Goal: Find specific page/section: Find specific page/section

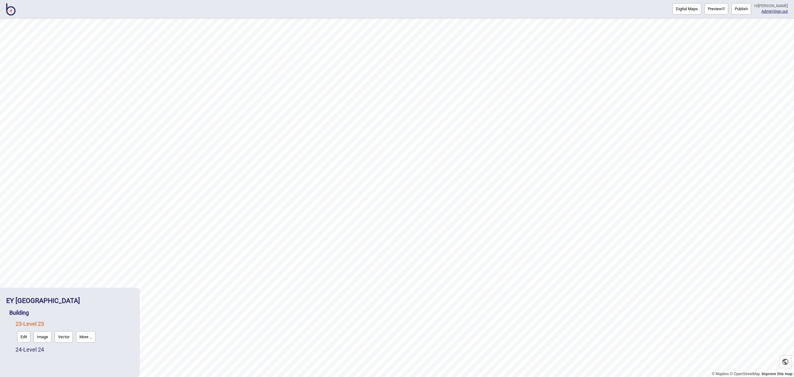
click at [13, 14] on img at bounding box center [10, 9] width 9 height 12
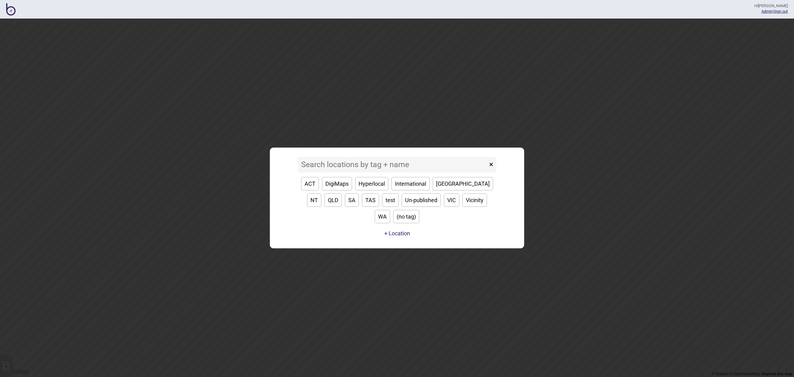
click at [444, 207] on button "VIC" at bounding box center [452, 200] width 16 height 13
type input "VIC"
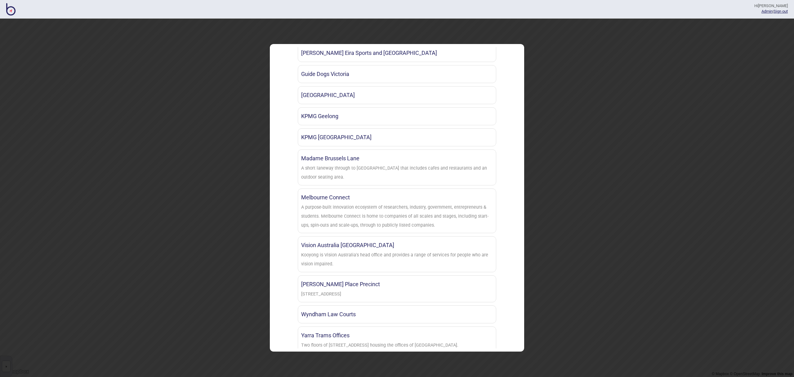
scroll to position [355, 0]
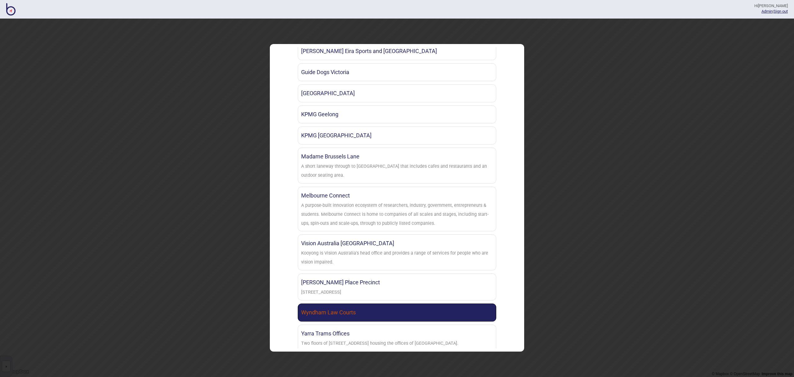
click at [374, 311] on link "Wyndham Law Courts" at bounding box center [397, 313] width 199 height 18
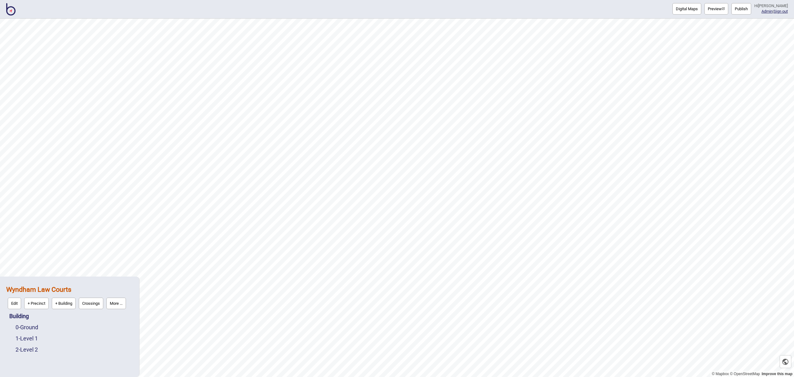
click at [702, 11] on button "Digital Maps" at bounding box center [687, 8] width 29 height 11
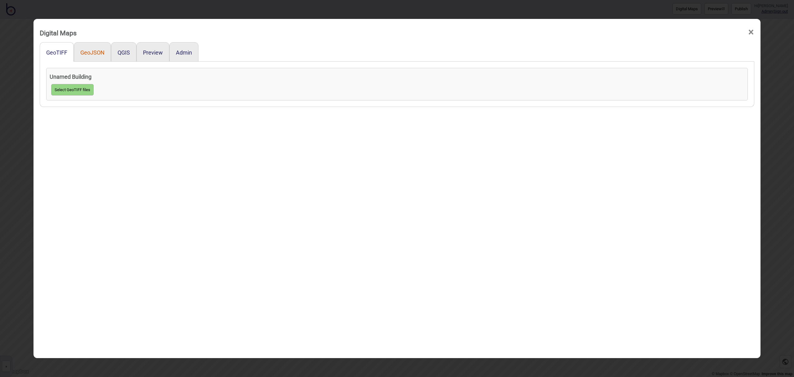
click at [103, 53] on button "GeoJSON" at bounding box center [92, 52] width 24 height 7
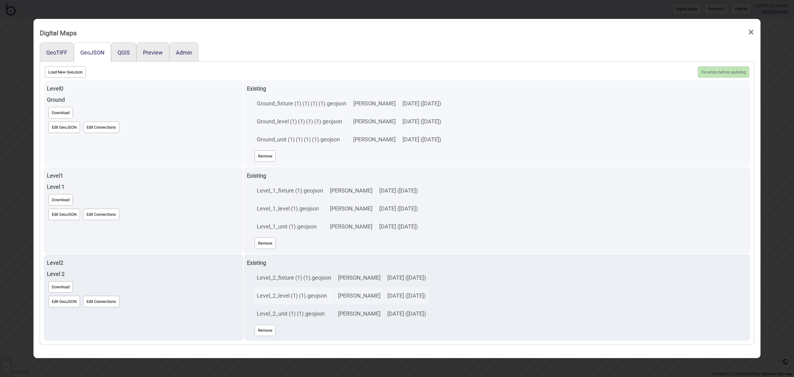
click at [66, 130] on button "Edit GeoJSON" at bounding box center [64, 127] width 32 height 11
click at [65, 127] on button "Edit GeoJSON" at bounding box center [64, 127] width 32 height 11
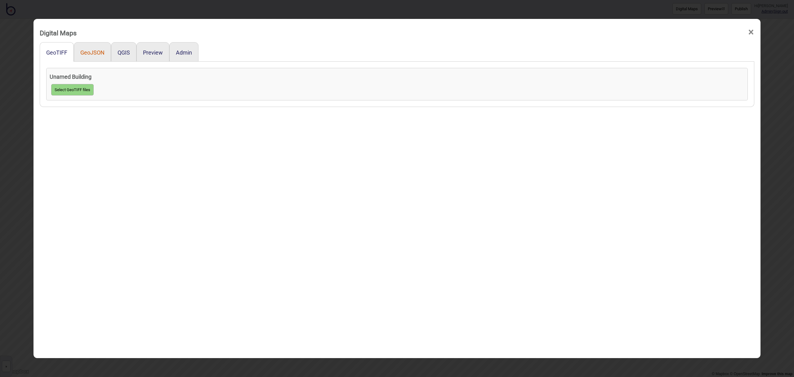
click at [100, 51] on button "GeoJSON" at bounding box center [92, 52] width 24 height 7
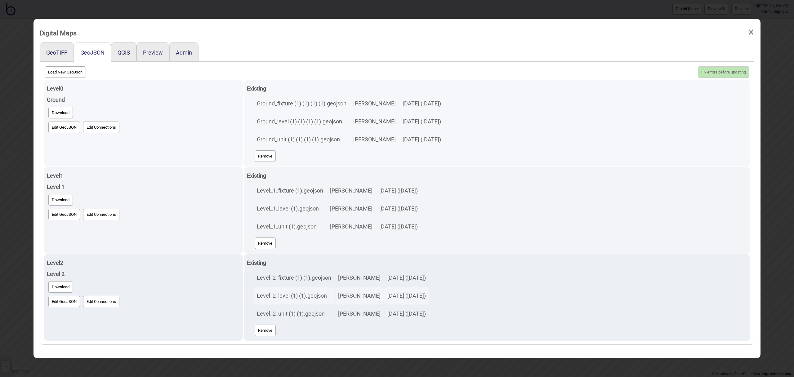
click at [62, 126] on button "Edit GeoJSON" at bounding box center [64, 127] width 32 height 11
